Goal: Go to known website: Go to known website

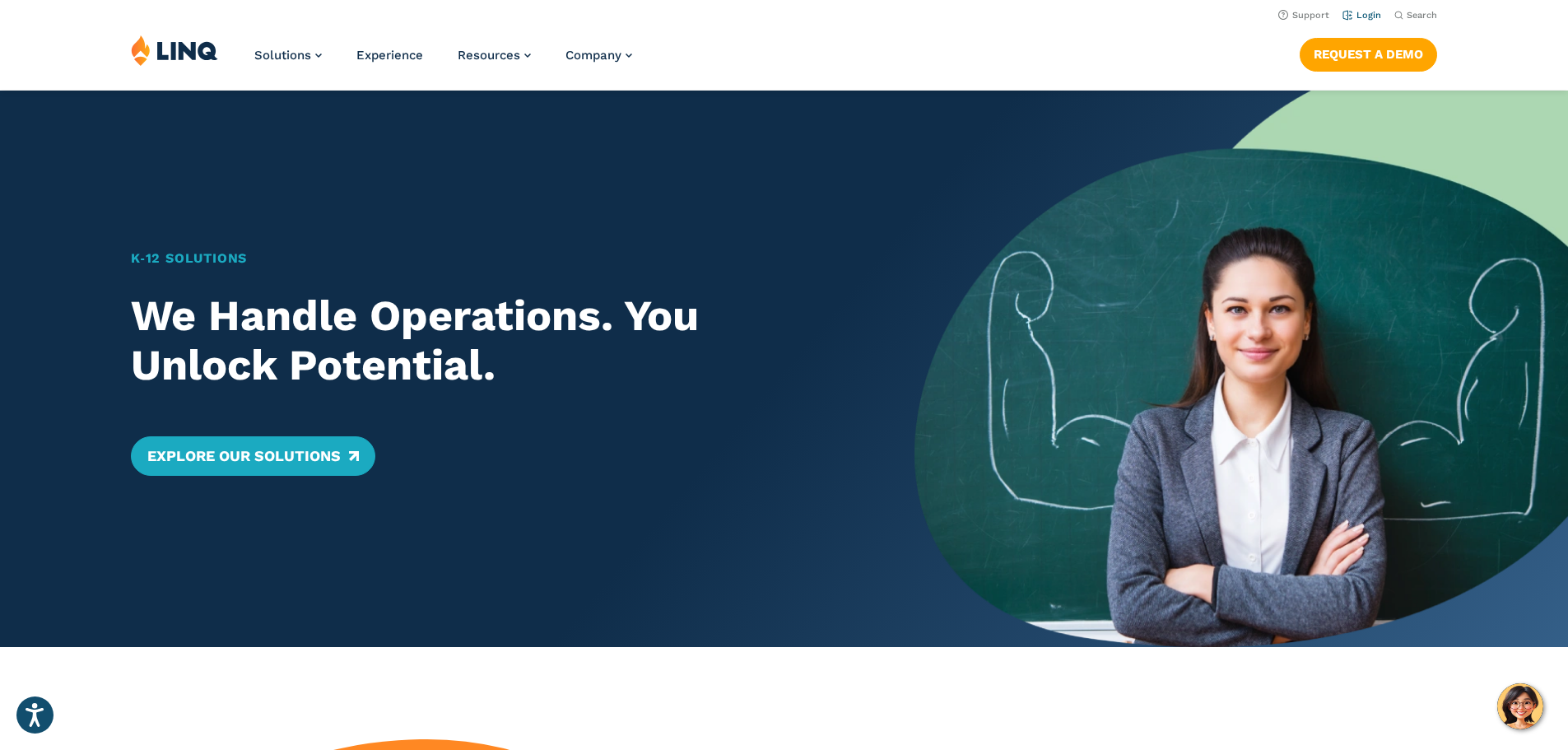
click at [1343, 14] on link "Login" at bounding box center [1362, 15] width 39 height 11
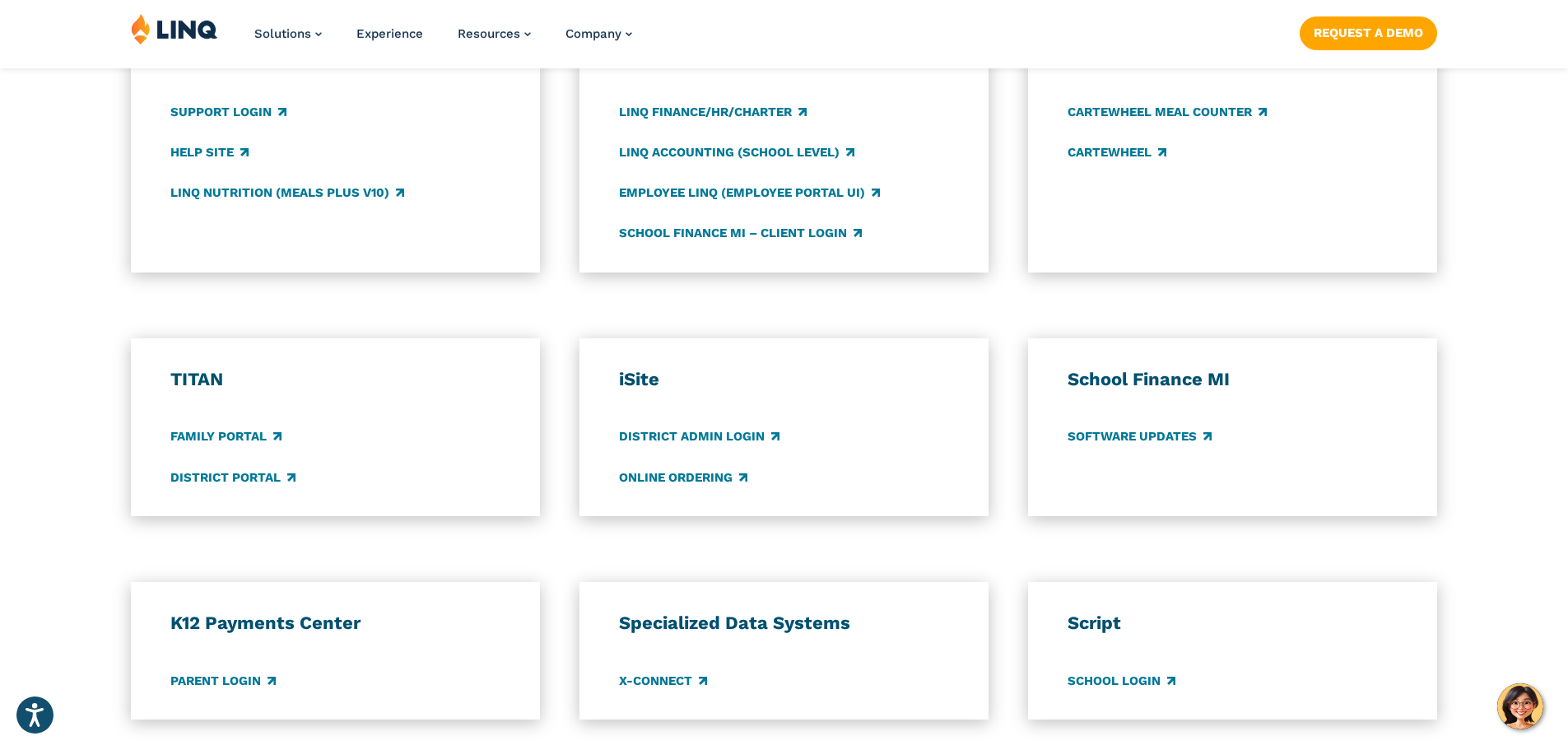
scroll to position [1318, 0]
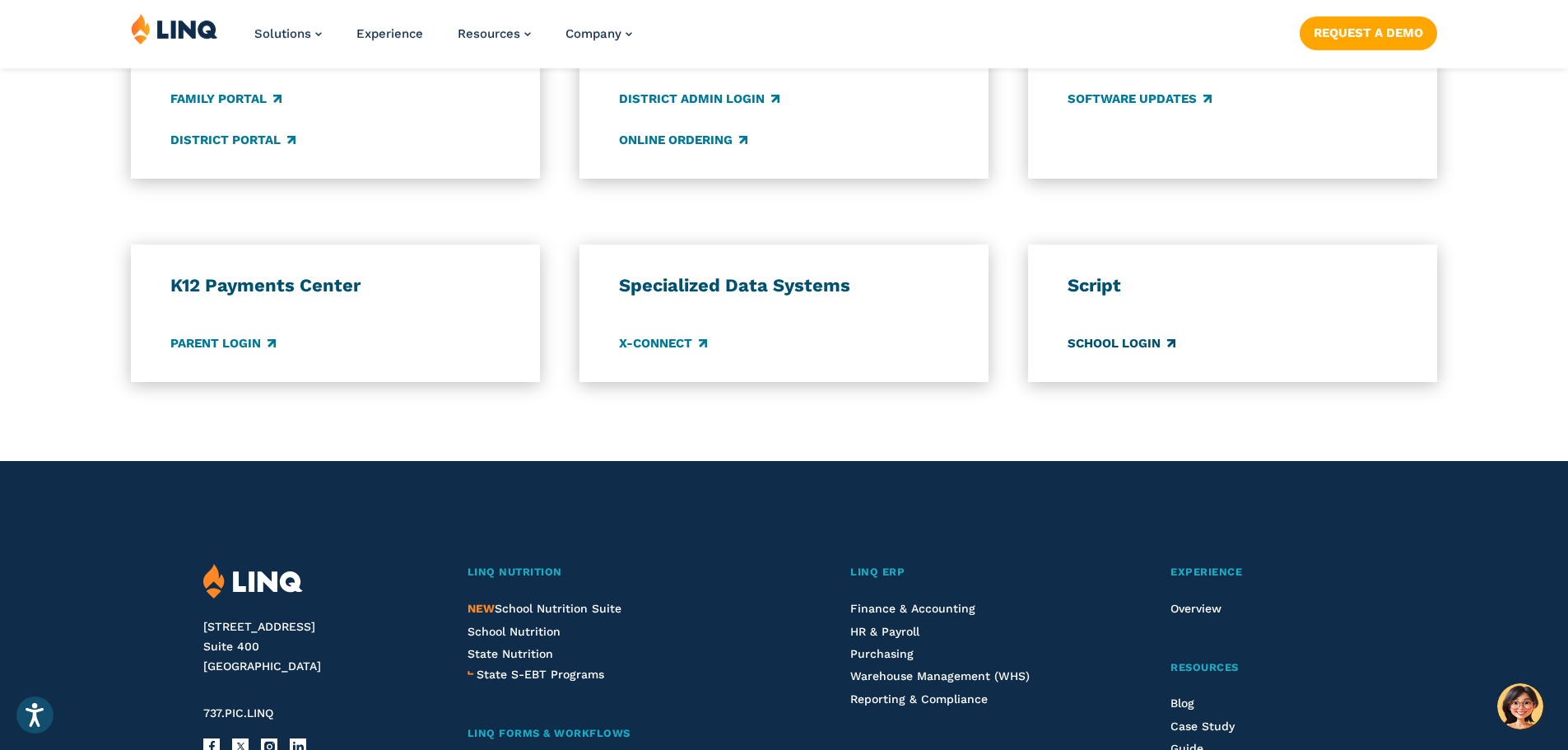
click at [1111, 347] on link "School Login" at bounding box center [1122, 343] width 108 height 18
